Goal: Browse casually

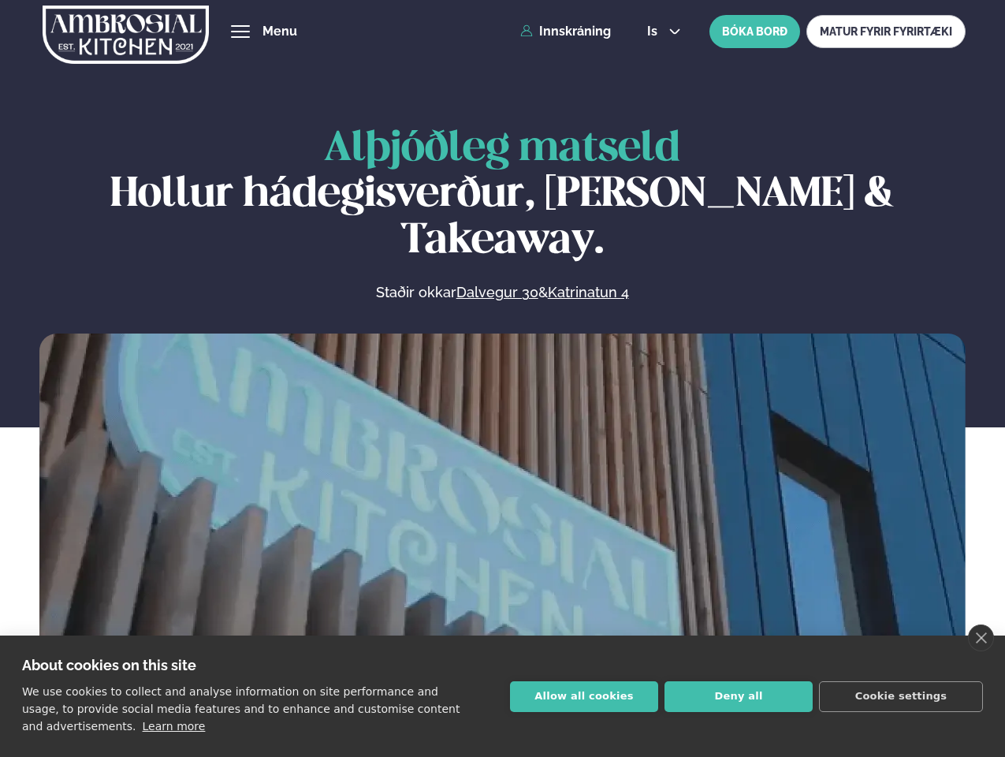
click at [980, 638] on link "close" at bounding box center [981, 637] width 26 height 27
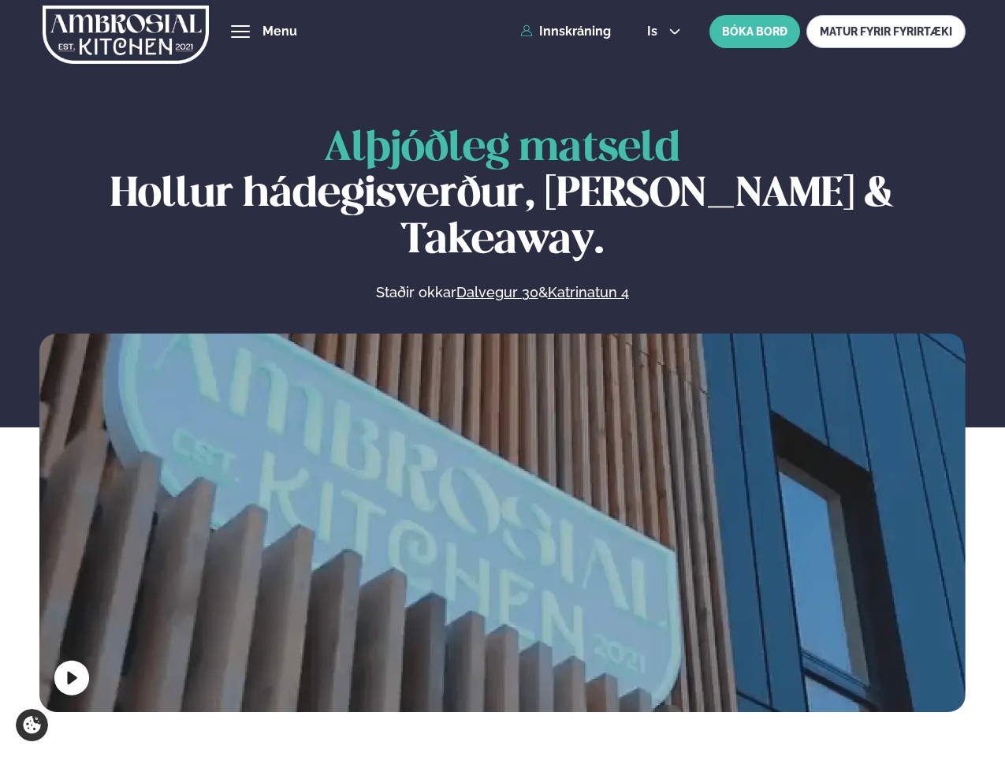
click at [240, 32] on span "hamburger" at bounding box center [240, 31] width 14 height 14
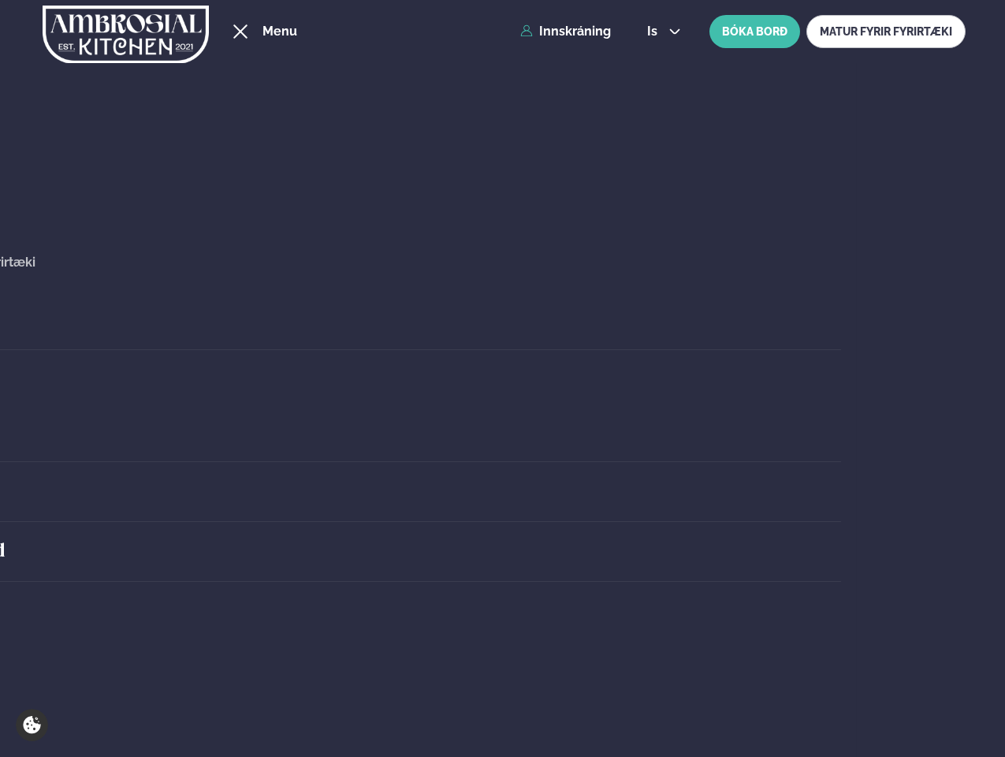
click at [662, 32] on span "is" at bounding box center [654, 31] width 15 height 13
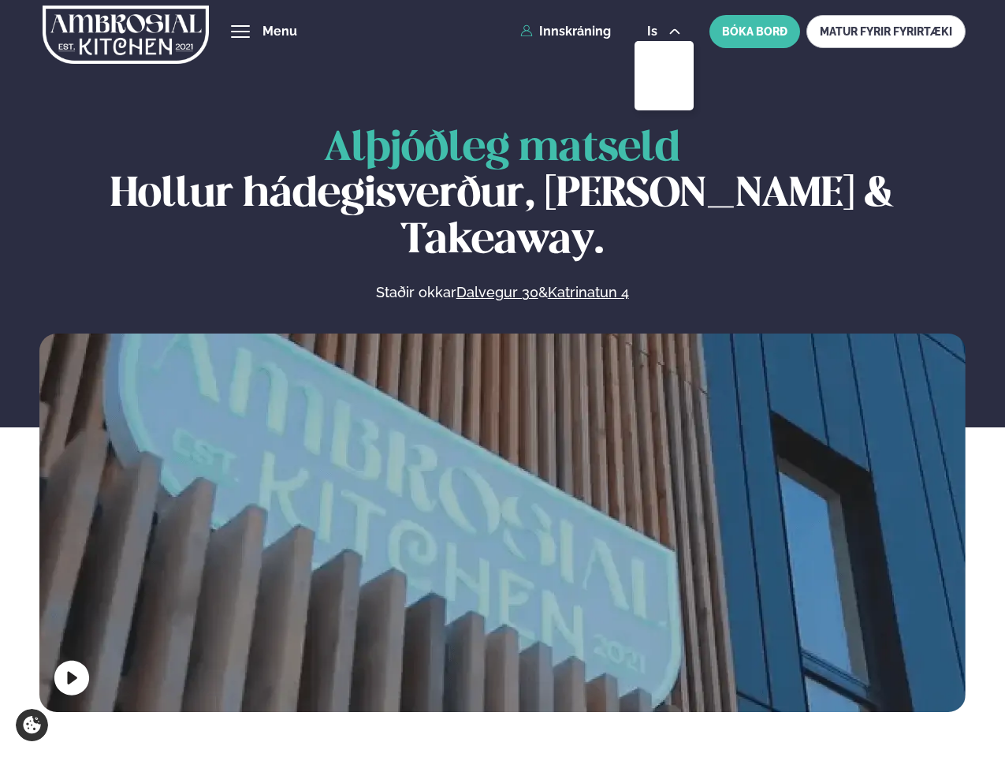
click at [502, 519] on video at bounding box center [502, 564] width 926 height 463
